Goal: Ask a question: Seek information or help from site administrators or community

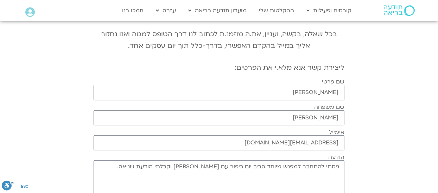
scroll to position [105, 0]
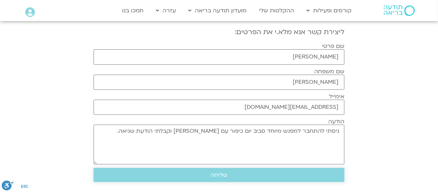
click at [217, 173] on span "שליחה" at bounding box center [219, 174] width 17 height 6
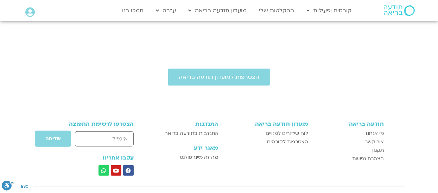
scroll to position [351, 0]
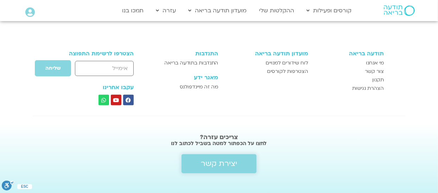
click at [219, 163] on span "יצירת קשר" at bounding box center [219, 163] width 36 height 8
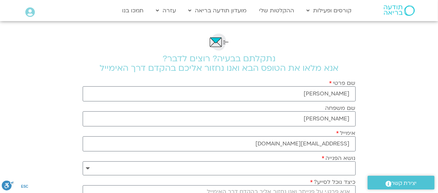
scroll to position [70, 0]
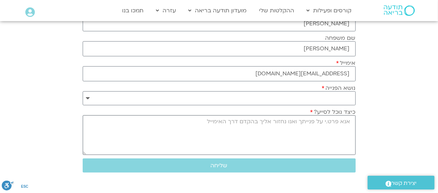
click at [290, 138] on textarea "כיצד נוכל לסייע?" at bounding box center [219, 135] width 273 height 40
type textarea "קישור לכניסה למפגש הבוקר"
click at [407, 183] on span "יצירת קשר" at bounding box center [403, 182] width 25 height 9
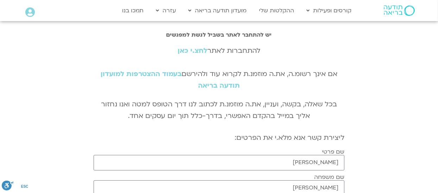
click at [195, 49] on link "לחצ.י כאן" at bounding box center [192, 50] width 30 height 9
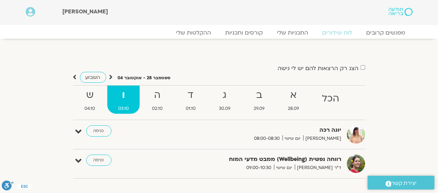
click at [124, 93] on strong "ו" at bounding box center [123, 95] width 32 height 16
click at [123, 106] on span "03.10" at bounding box center [123, 108] width 32 height 7
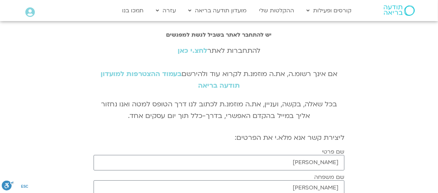
click at [180, 51] on link "לחצ.י כאן" at bounding box center [192, 50] width 30 height 9
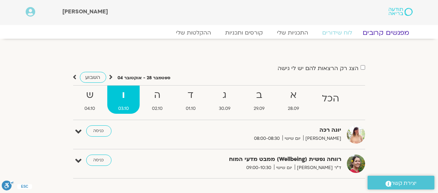
click at [382, 33] on link "מפגשים קרובים" at bounding box center [386, 32] width 64 height 8
click at [122, 96] on strong "ו" at bounding box center [123, 95] width 32 height 16
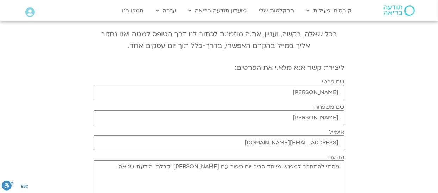
scroll to position [105, 0]
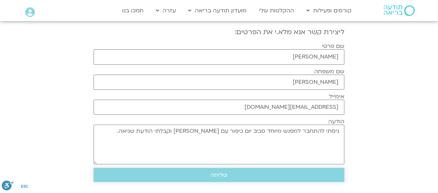
click at [217, 174] on span "שליחה" at bounding box center [219, 174] width 17 height 6
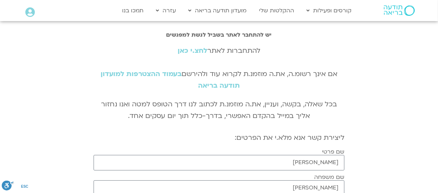
click at [194, 51] on link "לחצ.י כאן" at bounding box center [192, 50] width 30 height 9
click at [201, 51] on link "לחצ.י כאן" at bounding box center [192, 50] width 30 height 9
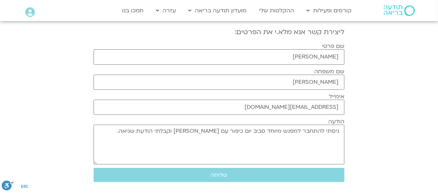
scroll to position [140, 0]
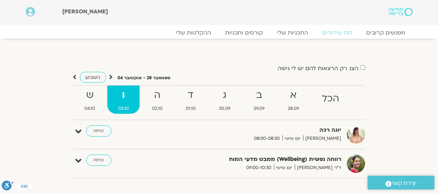
click at [135, 102] on strong "ו" at bounding box center [123, 95] width 32 height 16
click at [122, 97] on strong "ו" at bounding box center [123, 95] width 32 height 16
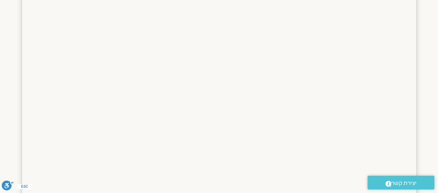
scroll to position [773, 0]
